Goal: Task Accomplishment & Management: Complete application form

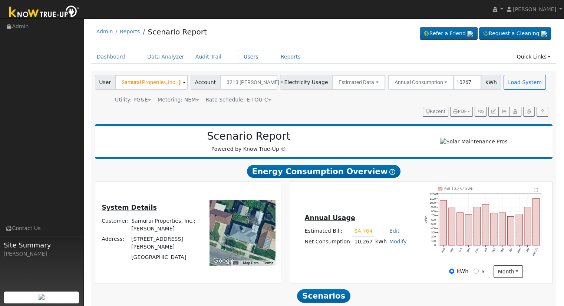
click at [238, 58] on link "Users" at bounding box center [251, 57] width 26 height 14
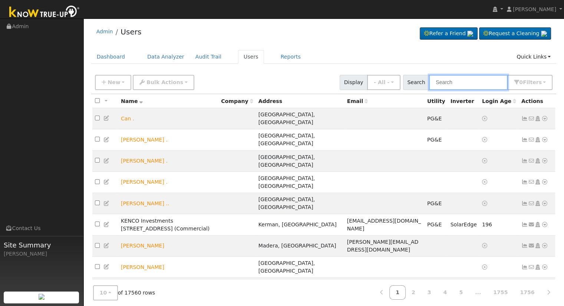
click at [486, 87] on input "text" at bounding box center [468, 82] width 79 height 15
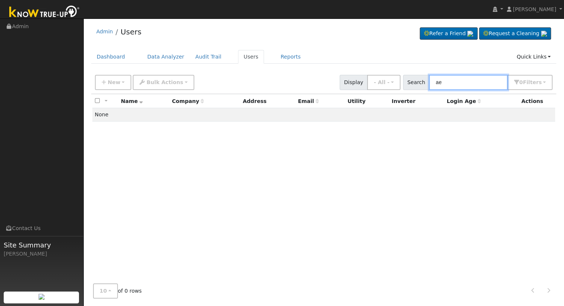
type input "a"
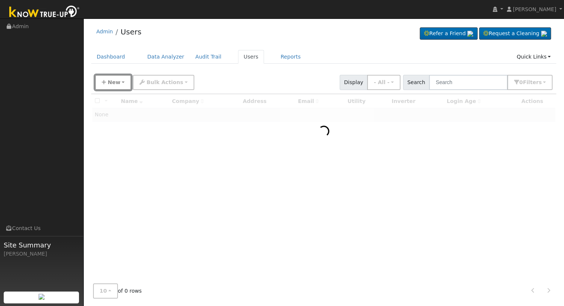
click at [109, 84] on span "New" at bounding box center [114, 82] width 13 height 6
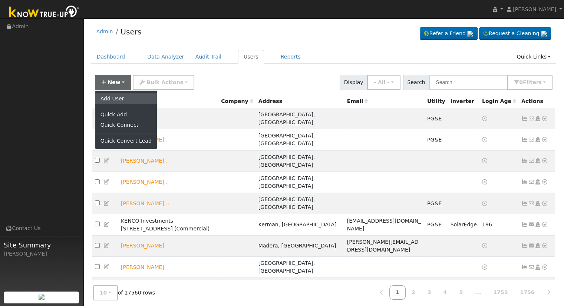
click at [123, 100] on link "Add User" at bounding box center [126, 98] width 62 height 10
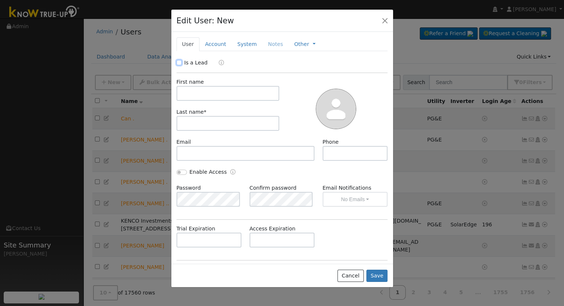
click at [178, 64] on input "Is a Lead" at bounding box center [178, 62] width 5 height 5
checkbox input "true"
click at [200, 97] on input "text" at bounding box center [227, 93] width 103 height 15
type input "Aealberto"
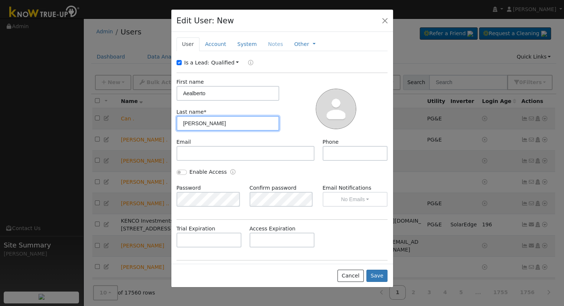
type input "Diaz"
click at [219, 45] on link "Account" at bounding box center [215, 44] width 32 height 14
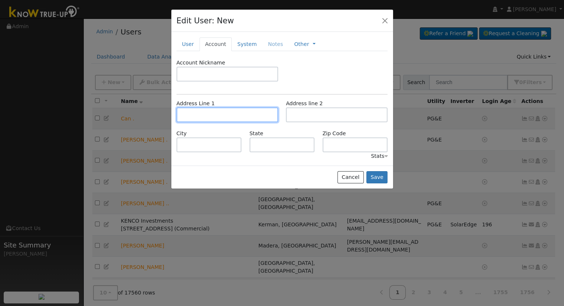
click at [210, 110] on input "text" at bounding box center [227, 115] width 102 height 15
type input "17122 Galvez Avenue"
type input "Dos Palos"
type input "CA"
type input "93620"
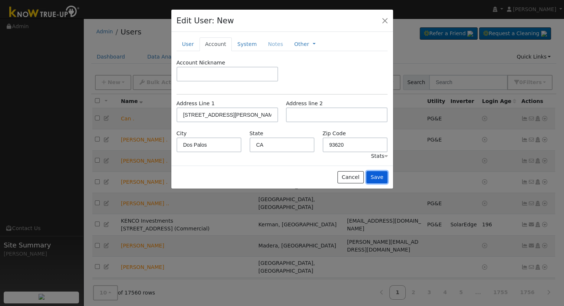
click at [378, 177] on button "Save" at bounding box center [377, 177] width 22 height 13
